Goal: Check status: Check status

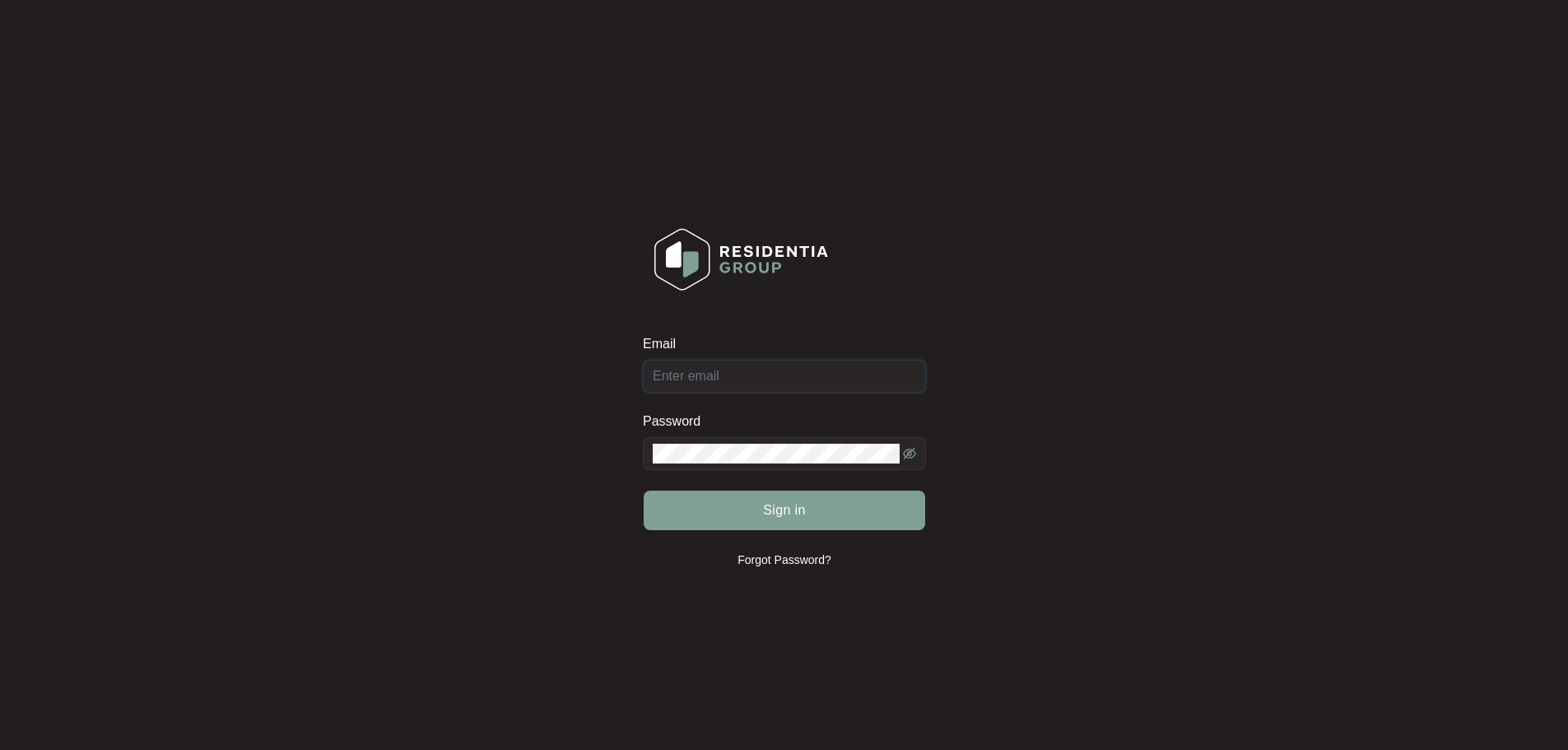
click at [687, 373] on input "Email" at bounding box center [784, 376] width 283 height 33
type input "[EMAIL_ADDRESS][DOMAIN_NAME]"
click at [643, 491] on button "Sign in" at bounding box center [784, 510] width 282 height 39
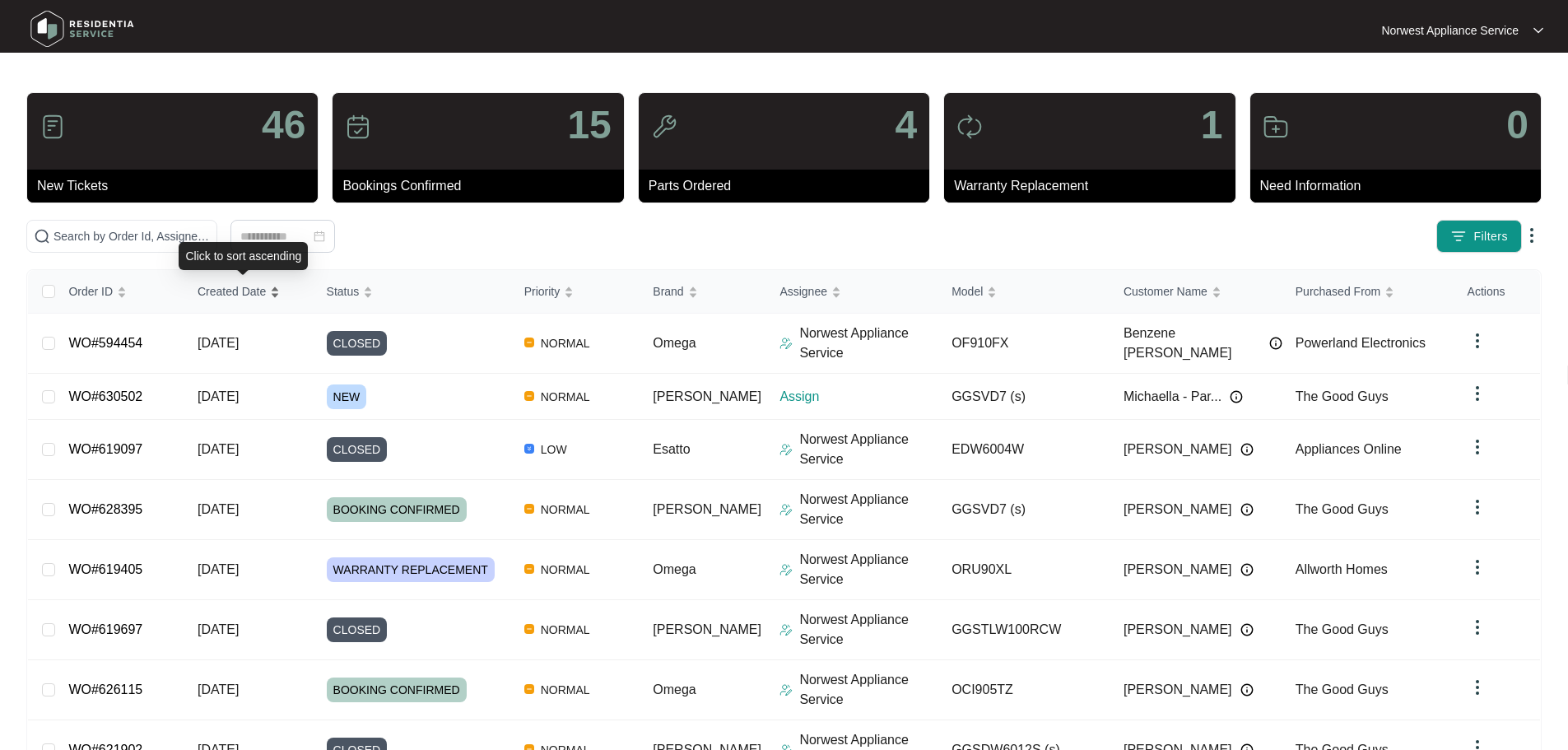
click at [249, 293] on span "Created Date" at bounding box center [232, 292] width 69 height 18
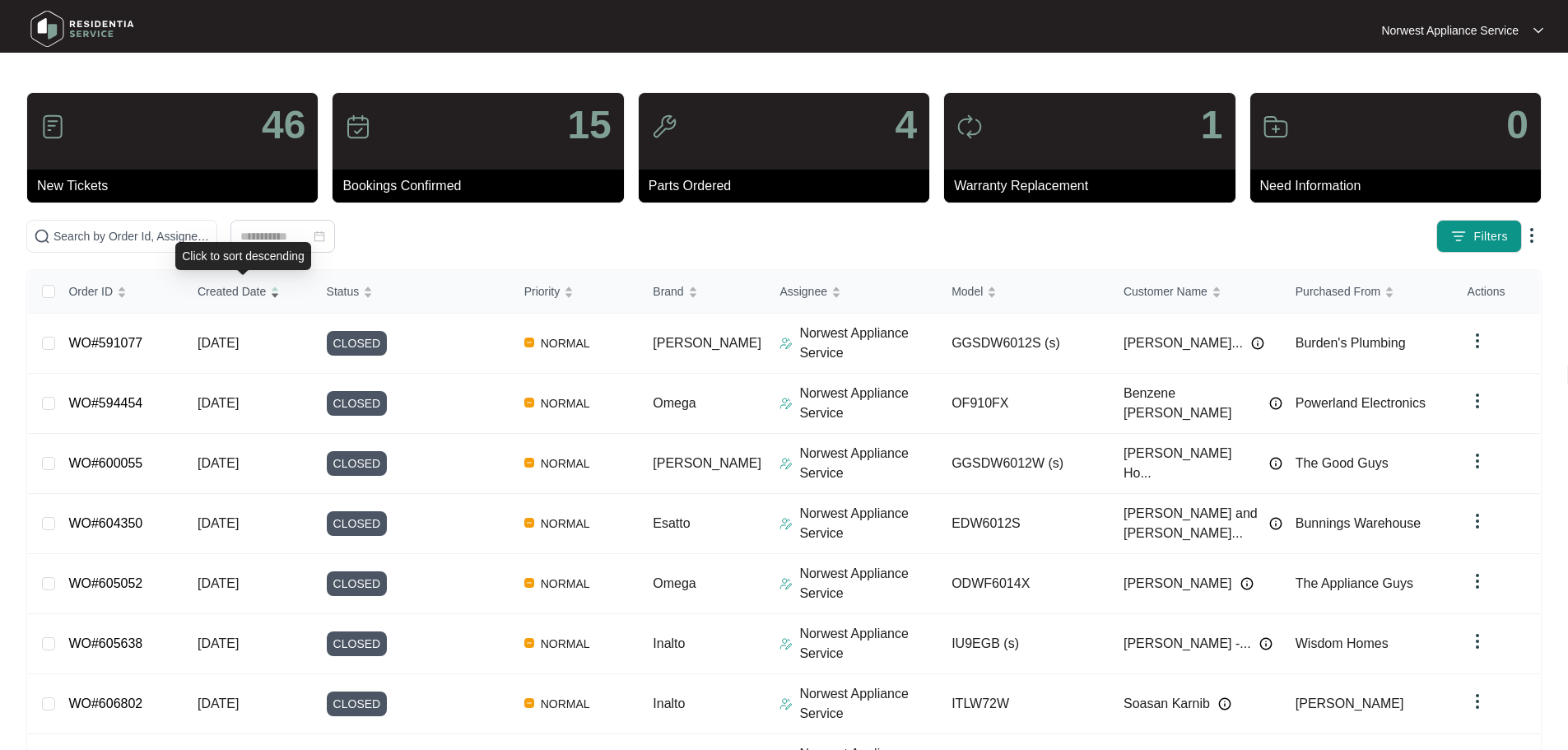
click at [249, 293] on span "Created Date" at bounding box center [232, 292] width 69 height 18
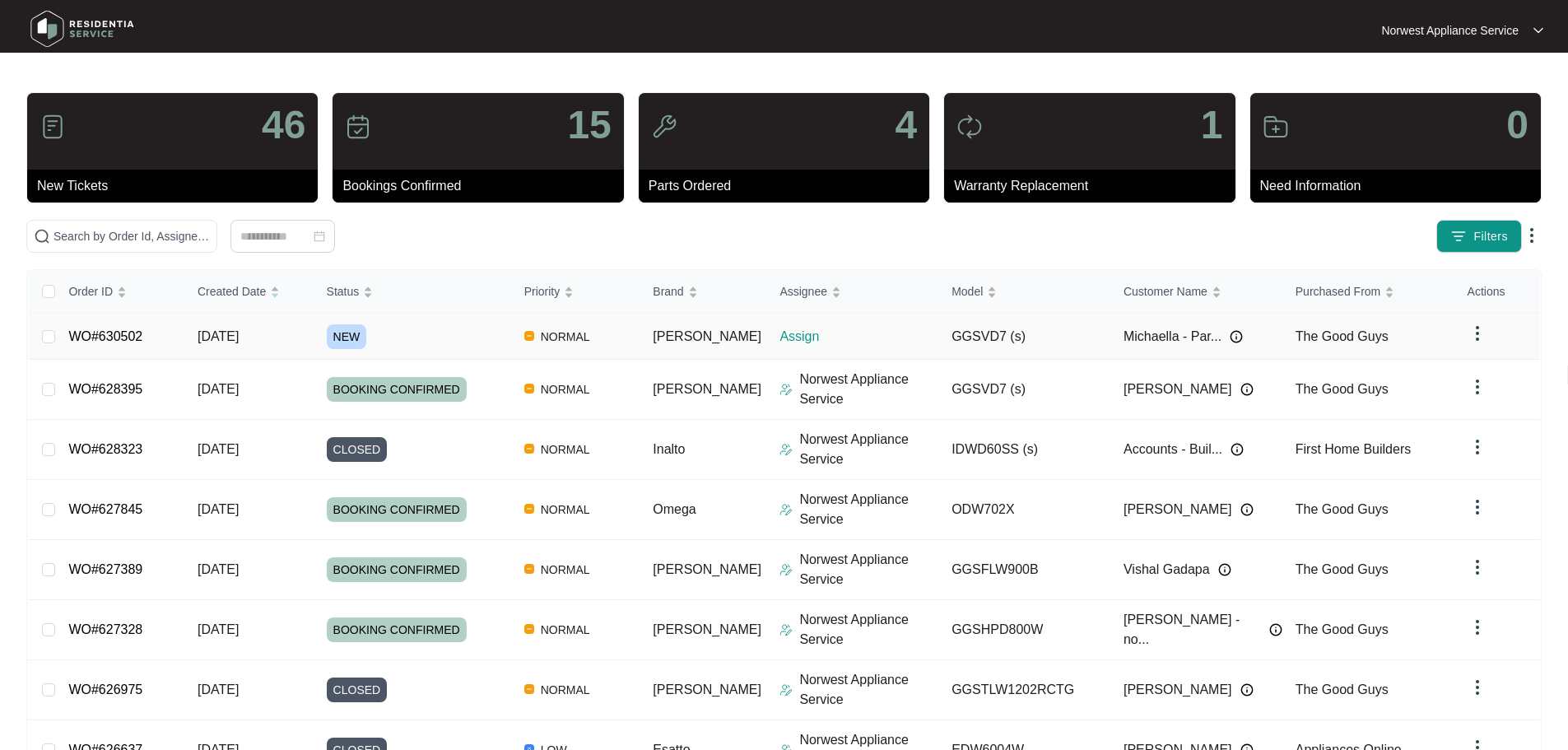
click at [147, 336] on td "WO#630502" at bounding box center [120, 336] width 129 height 46
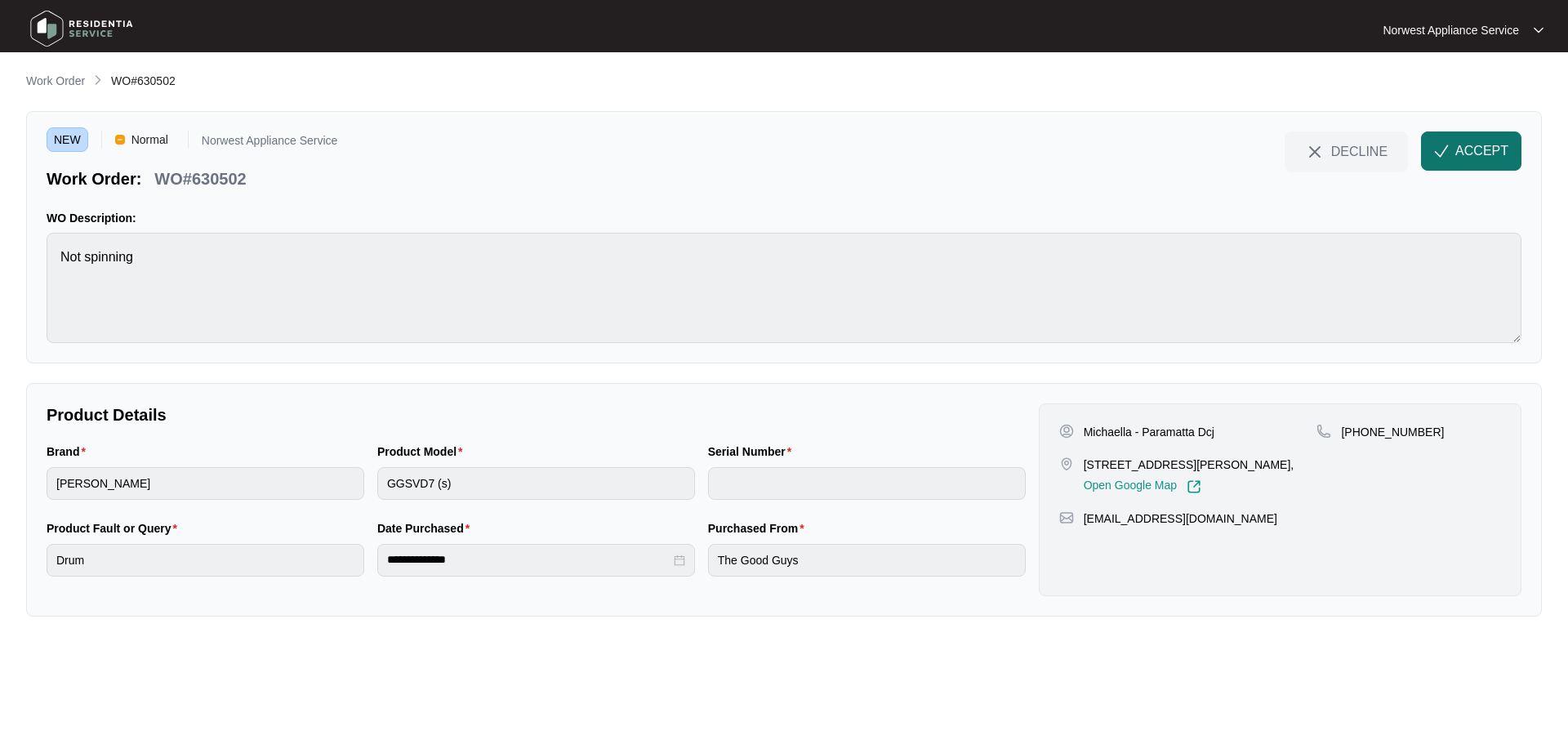
click at [1448, 159] on span "button" at bounding box center [1442, 154] width 15 height 14
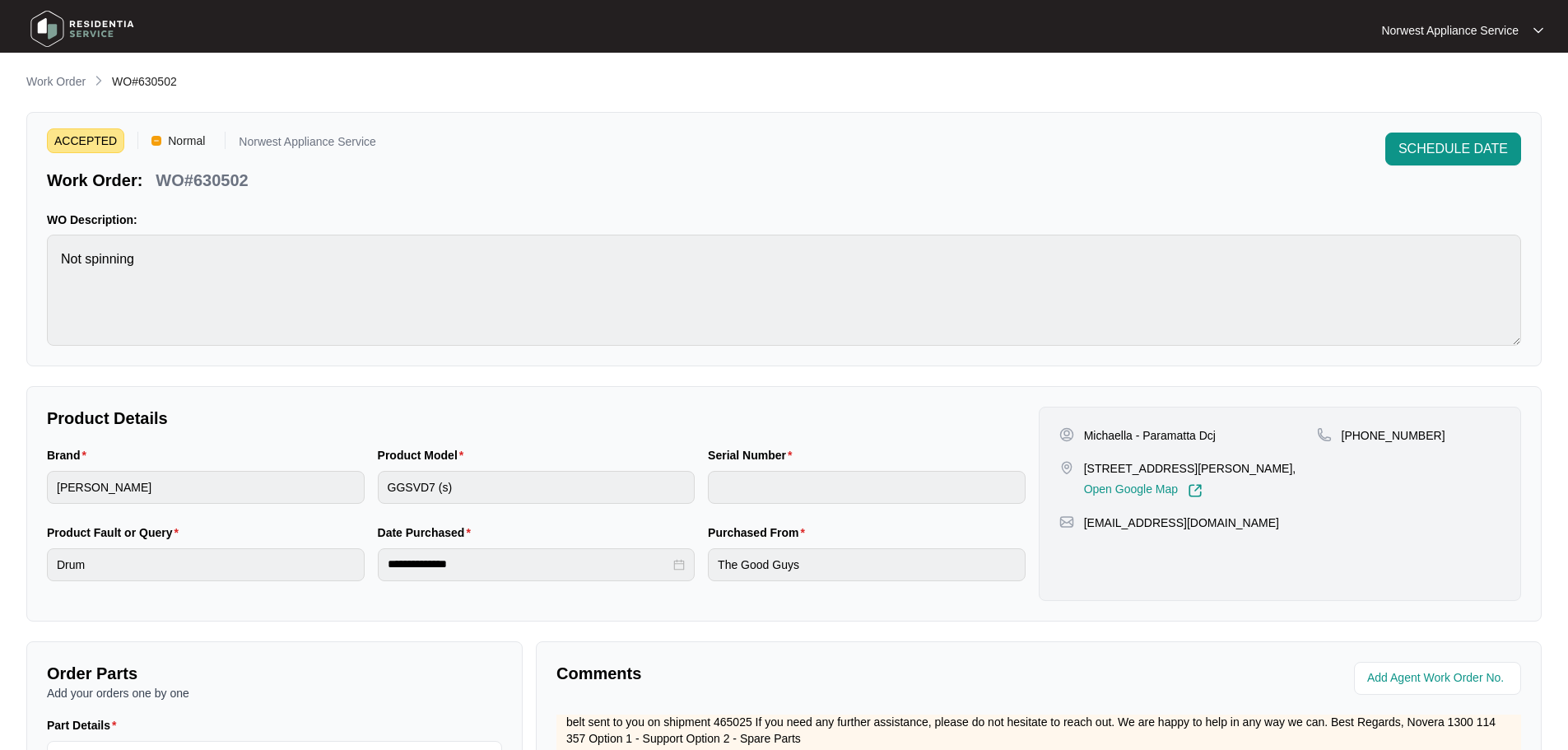
click at [120, 23] on img at bounding box center [83, 28] width 115 height 49
